Goal: Transaction & Acquisition: Purchase product/service

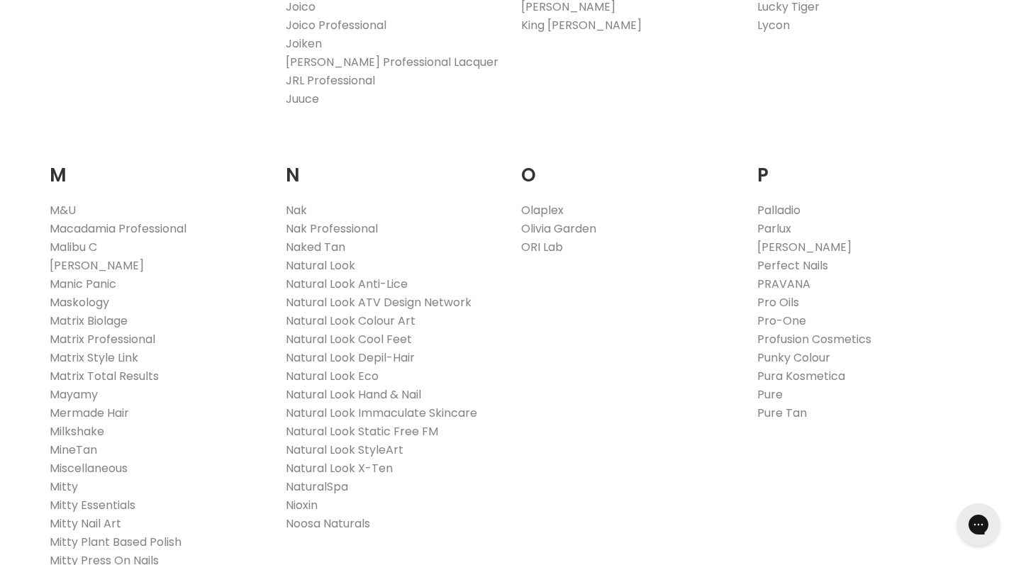
scroll to position [1461, 0]
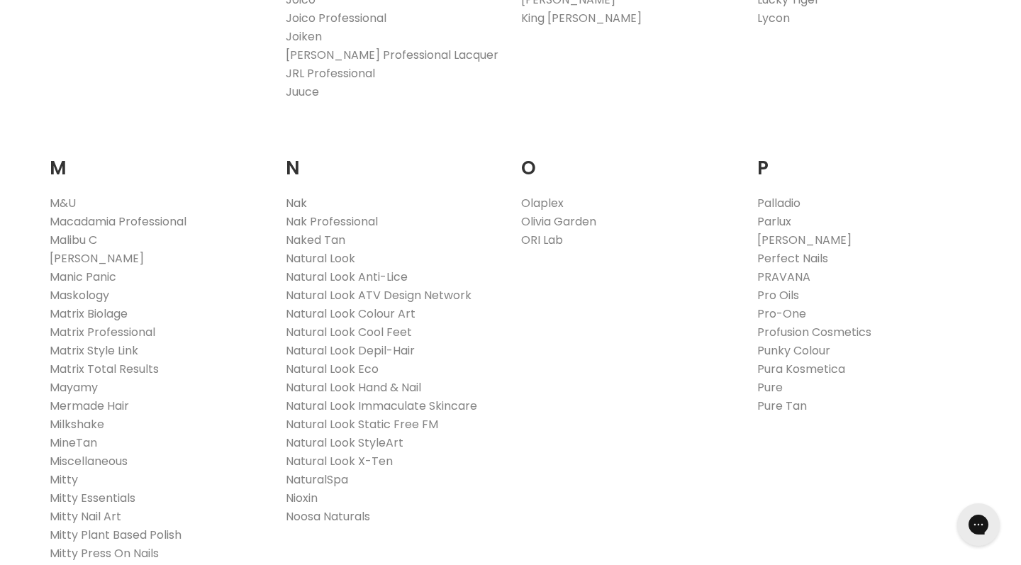
click at [294, 199] on link "Nak" at bounding box center [296, 203] width 21 height 16
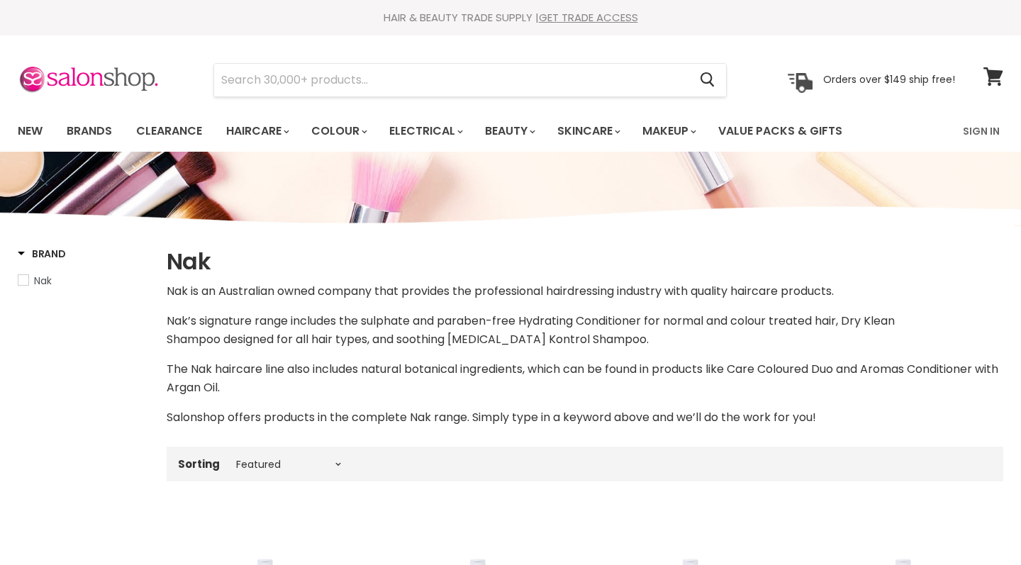
select select "manual"
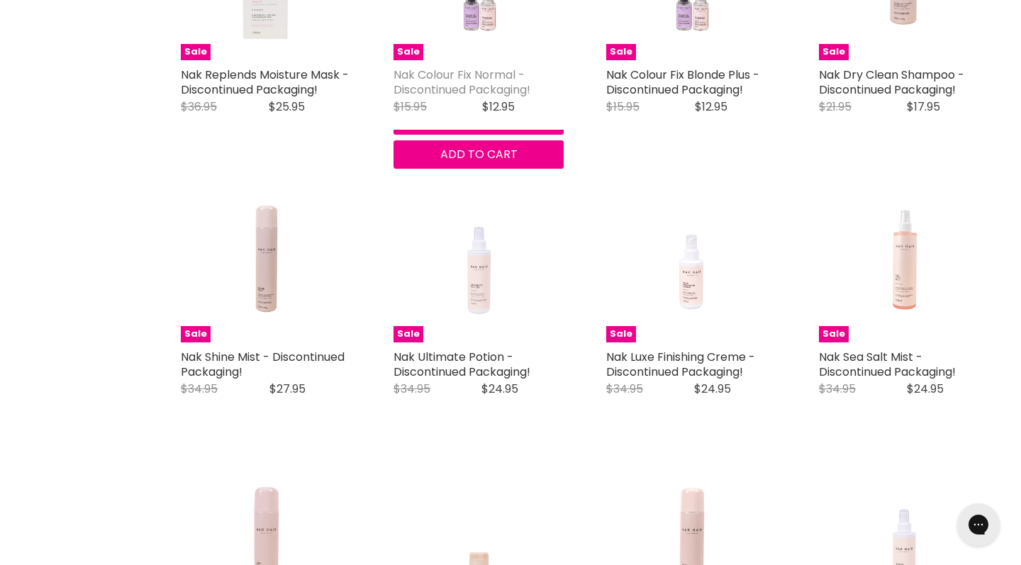
scroll to position [2082, 0]
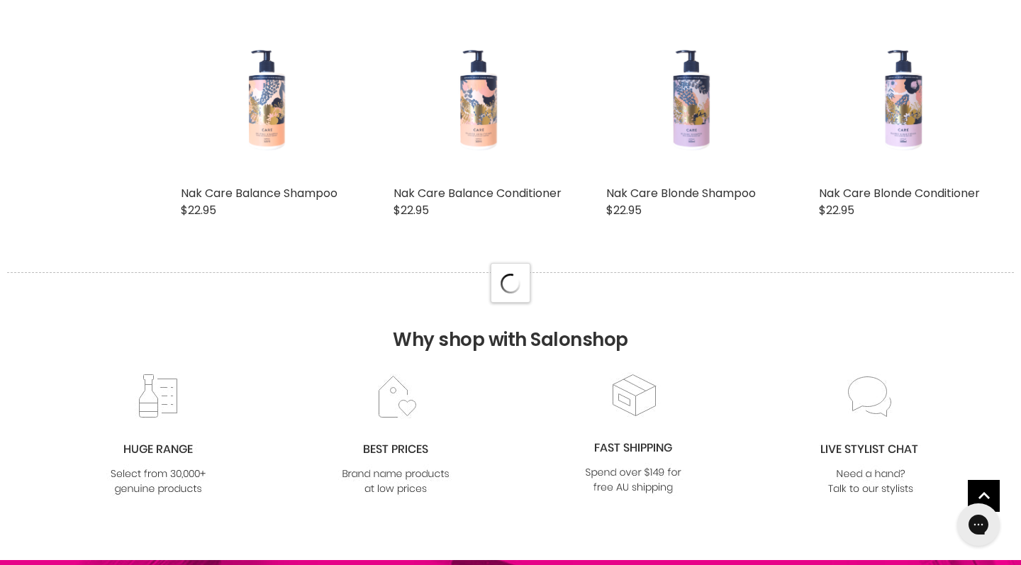
select select "manual"
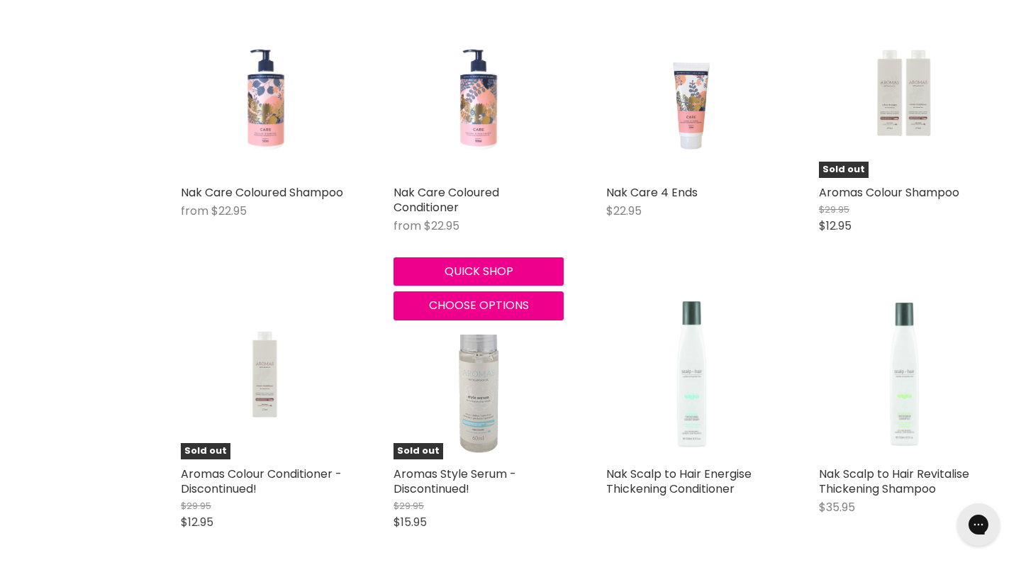
scroll to position [3924, 0]
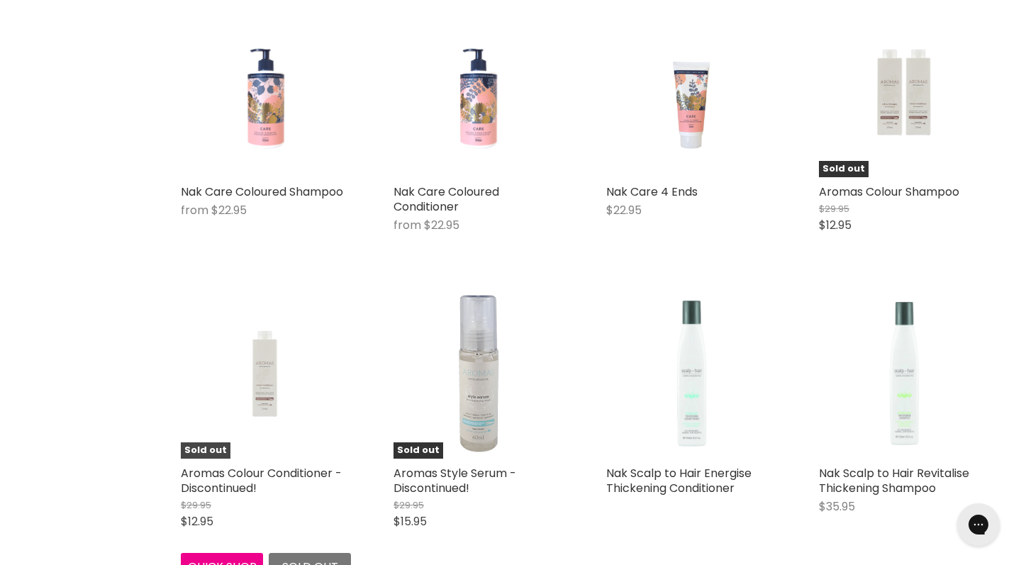
click at [264, 357] on img "Main content" at bounding box center [266, 374] width 33 height 170
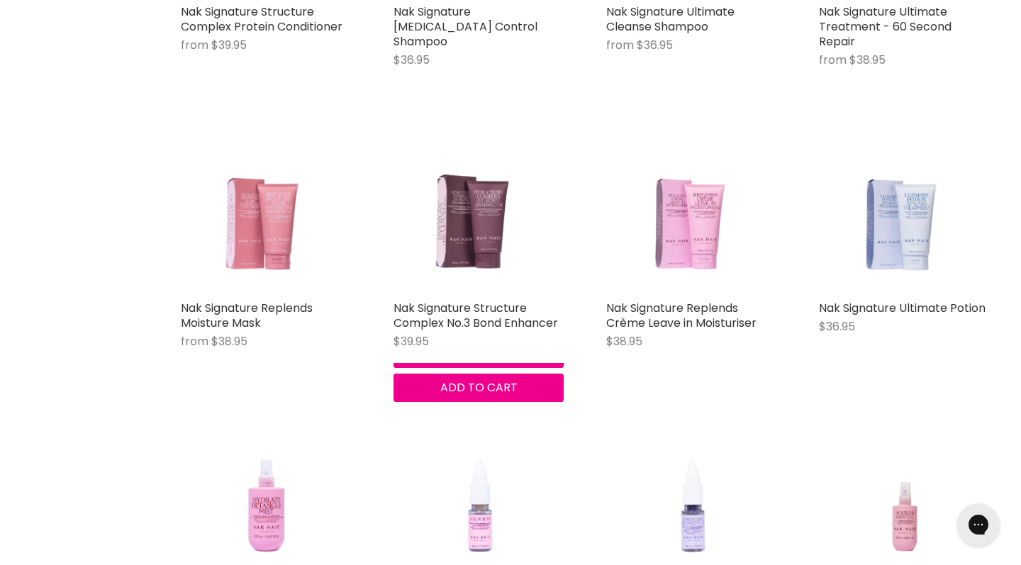
scroll to position [6762, 0]
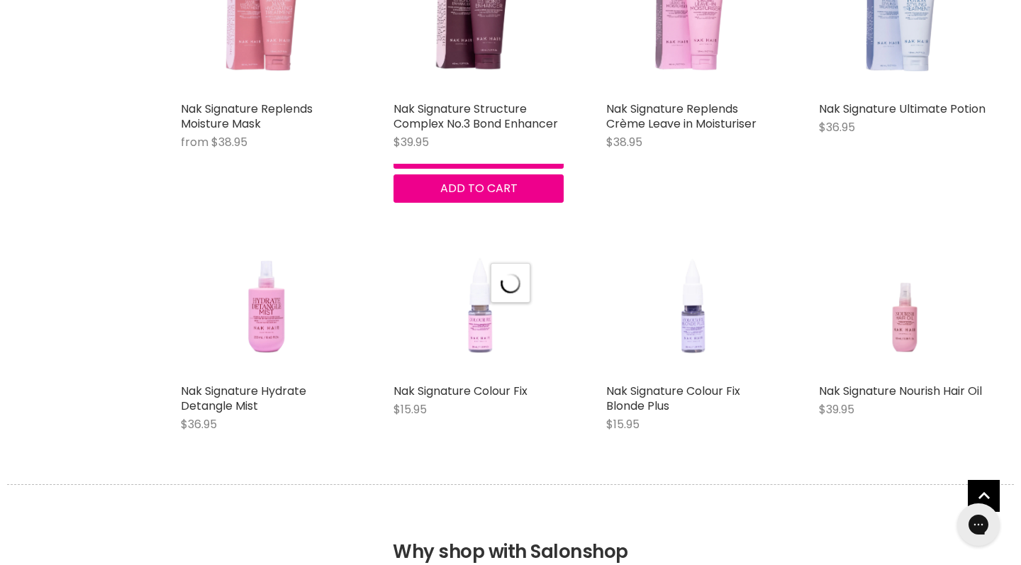
select select "manual"
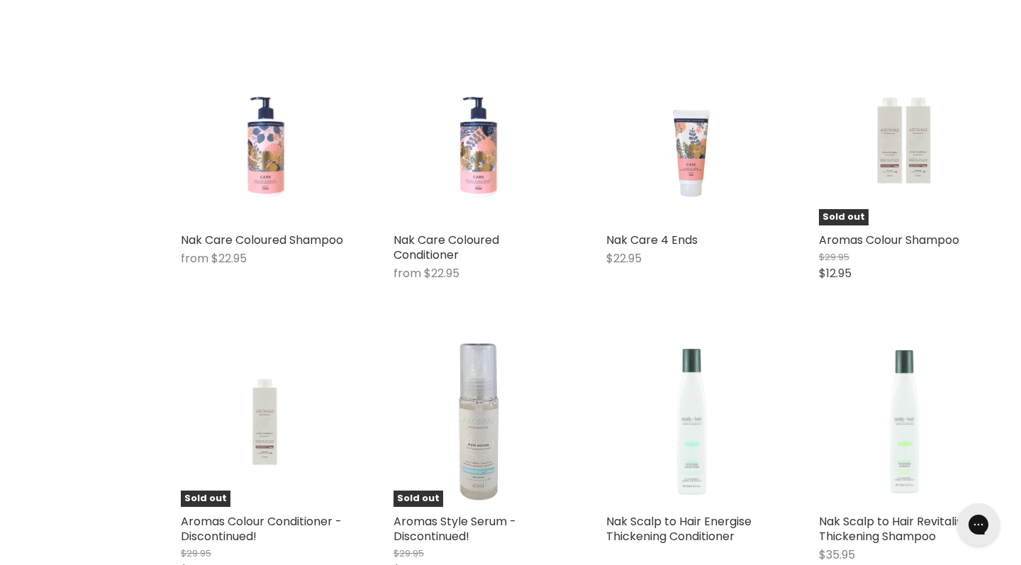
scroll to position [3835, 0]
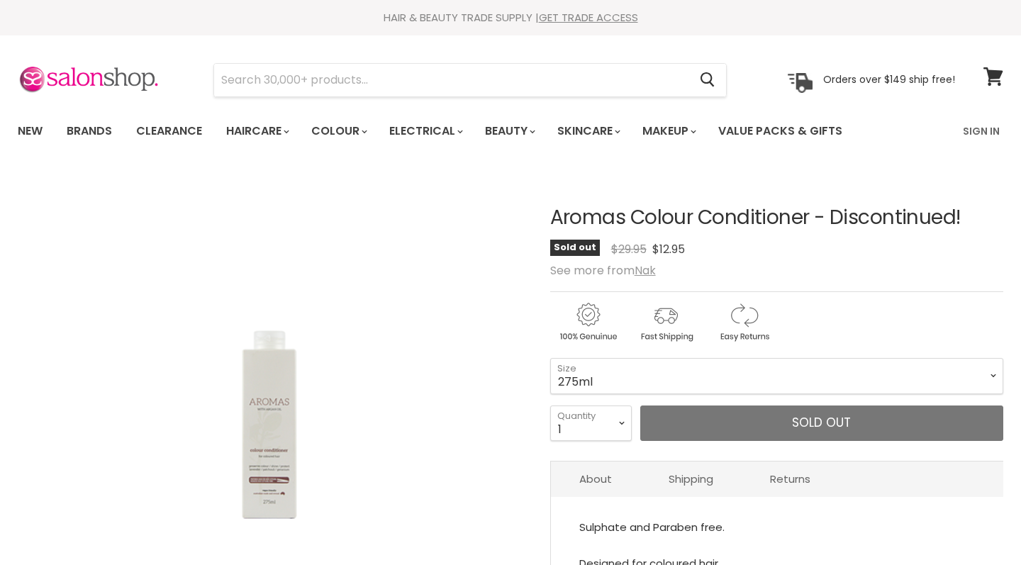
select select "275ml"
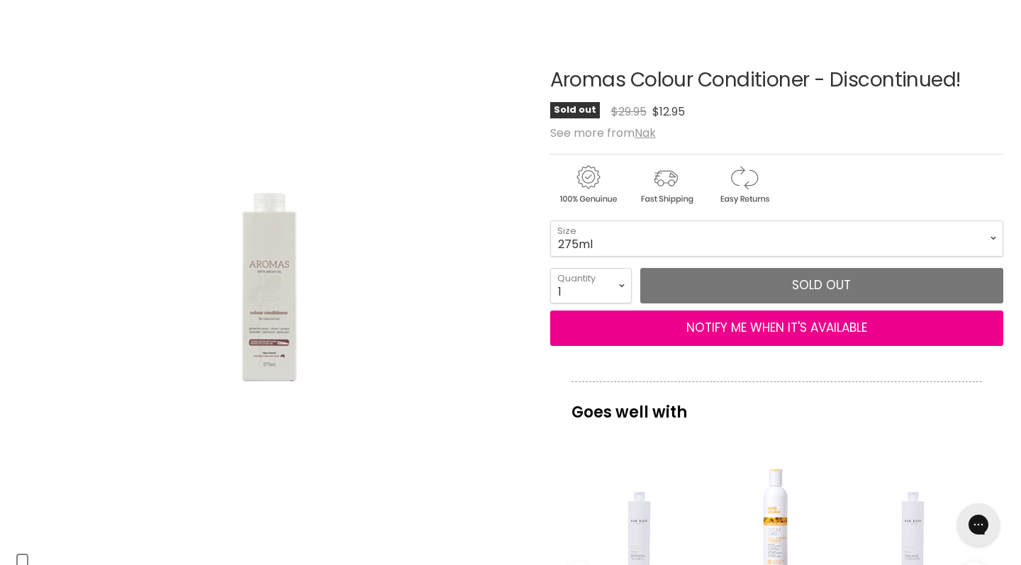
scroll to position [138, 0]
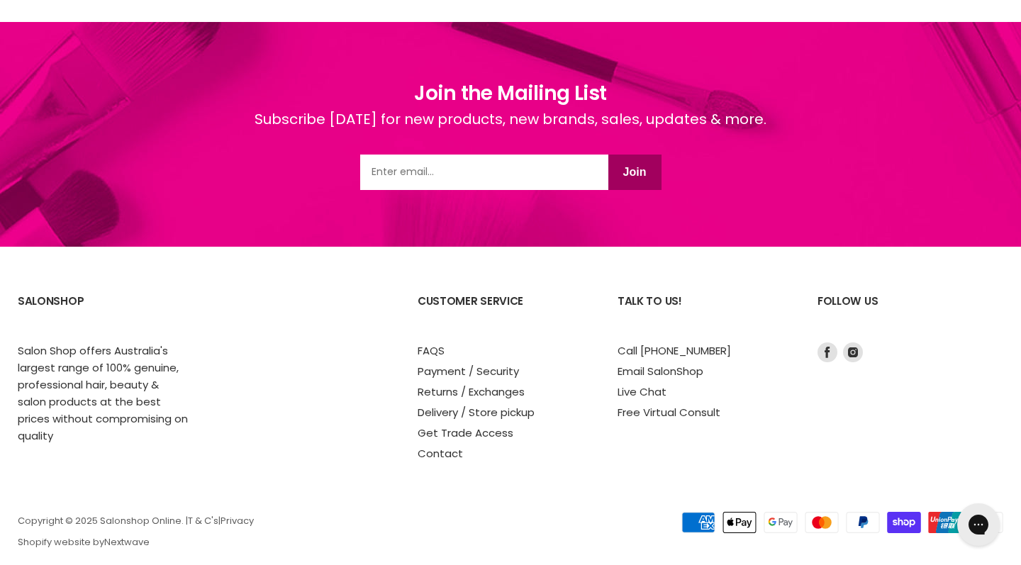
scroll to position [3668, 0]
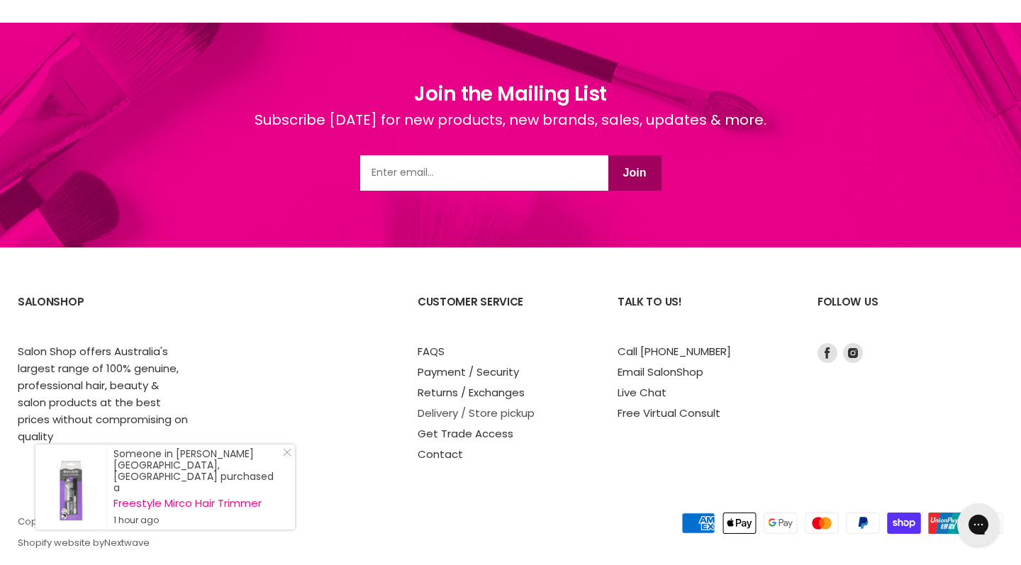
click at [457, 406] on link "Delivery / Store pickup" at bounding box center [476, 413] width 117 height 15
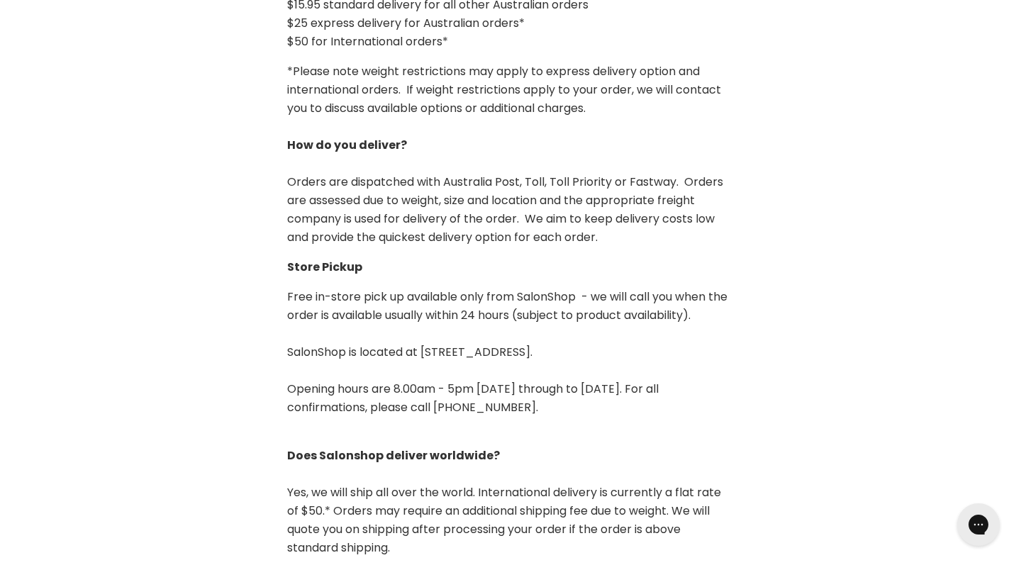
scroll to position [415, 0]
